Goal: Task Accomplishment & Management: Use online tool/utility

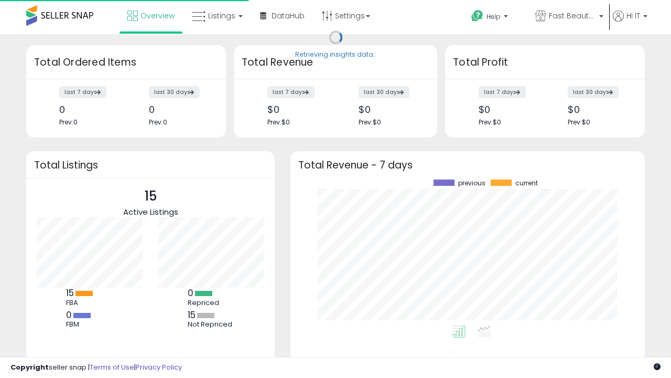
scroll to position [146, 334]
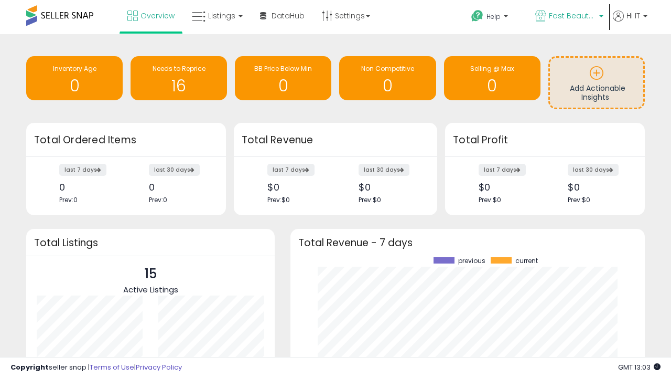
click at [568, 17] on span "Fast Beauty ([GEOGRAPHIC_DATA])" at bounding box center [572, 15] width 47 height 10
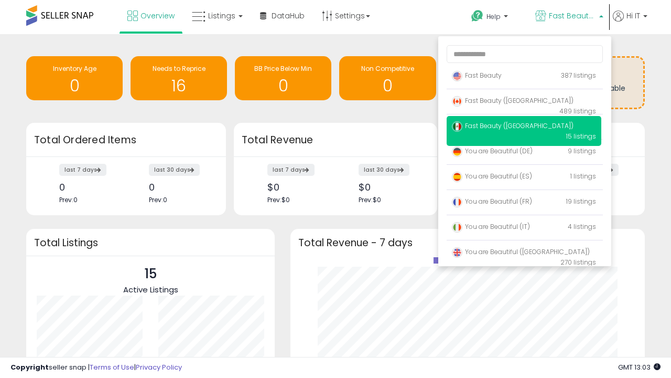
click at [524, 77] on p "Fast Beauty 387 listings" at bounding box center [524, 76] width 155 height 21
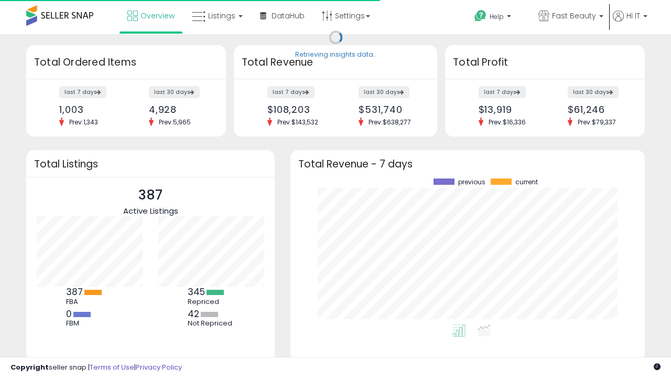
scroll to position [146, 334]
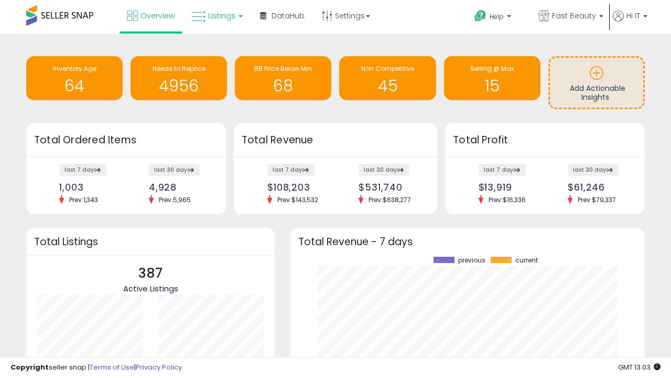
click at [216, 16] on span "Listings" at bounding box center [221, 15] width 27 height 10
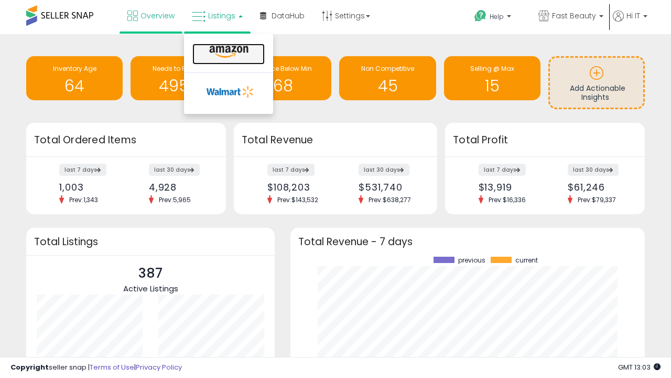
click at [228, 52] on icon at bounding box center [229, 52] width 46 height 14
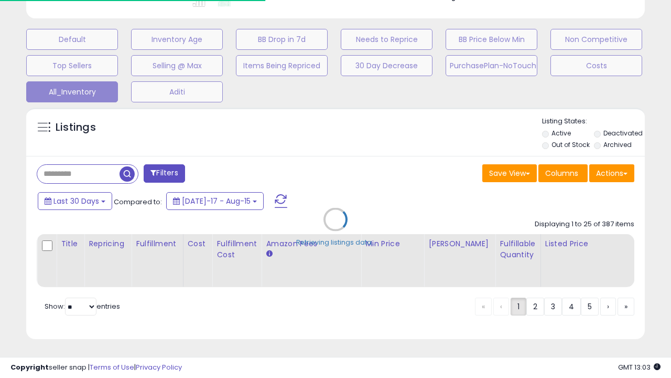
scroll to position [0, 8]
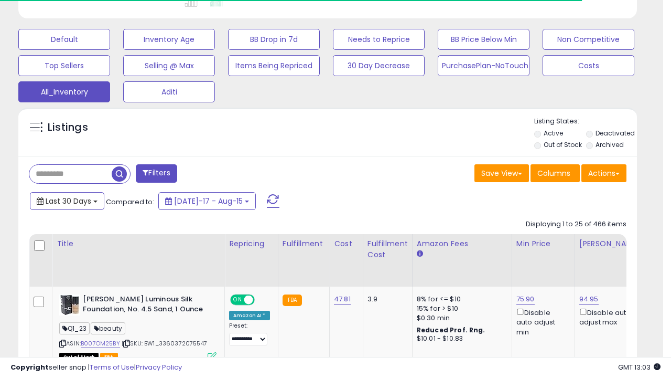
click at [67, 200] on span "Last 30 Days" at bounding box center [69, 201] width 46 height 10
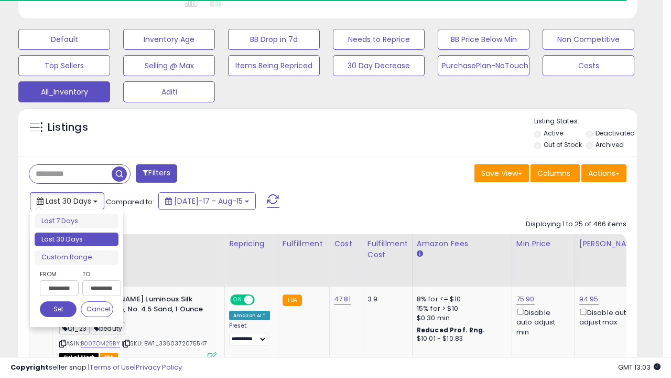
scroll to position [215, 358]
click at [77, 239] on li "Last 30 Days" at bounding box center [77, 239] width 84 height 14
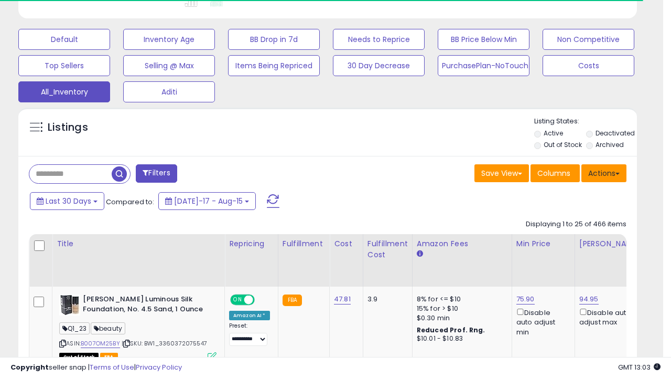
click at [604, 172] on button "Actions" at bounding box center [604, 173] width 45 height 18
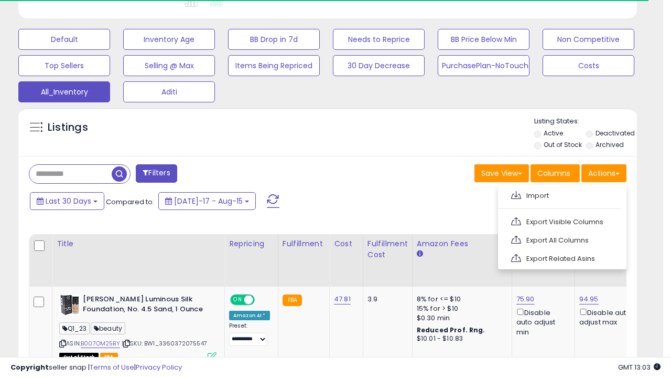
click at [561, 239] on link "Export All Columns" at bounding box center [561, 240] width 115 height 16
